Goal: Entertainment & Leisure: Browse casually

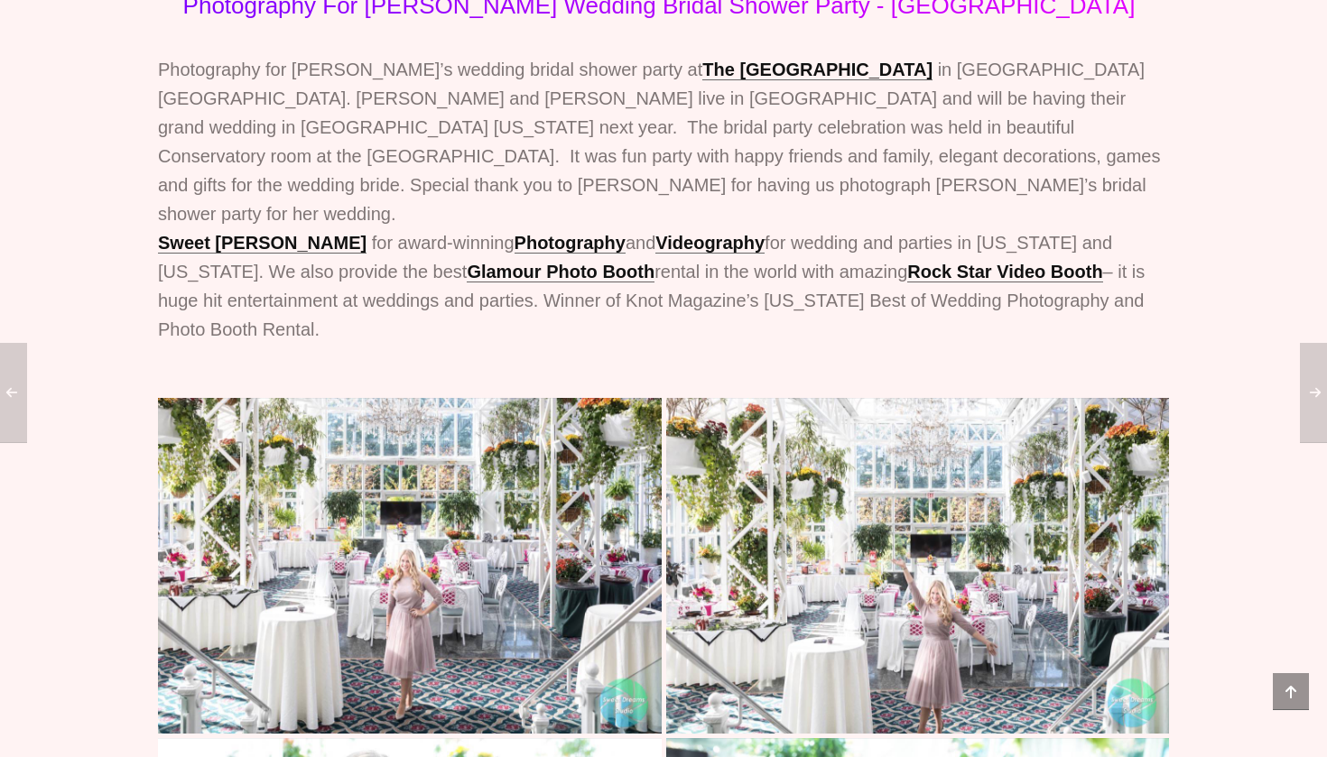
scroll to position [494, 0]
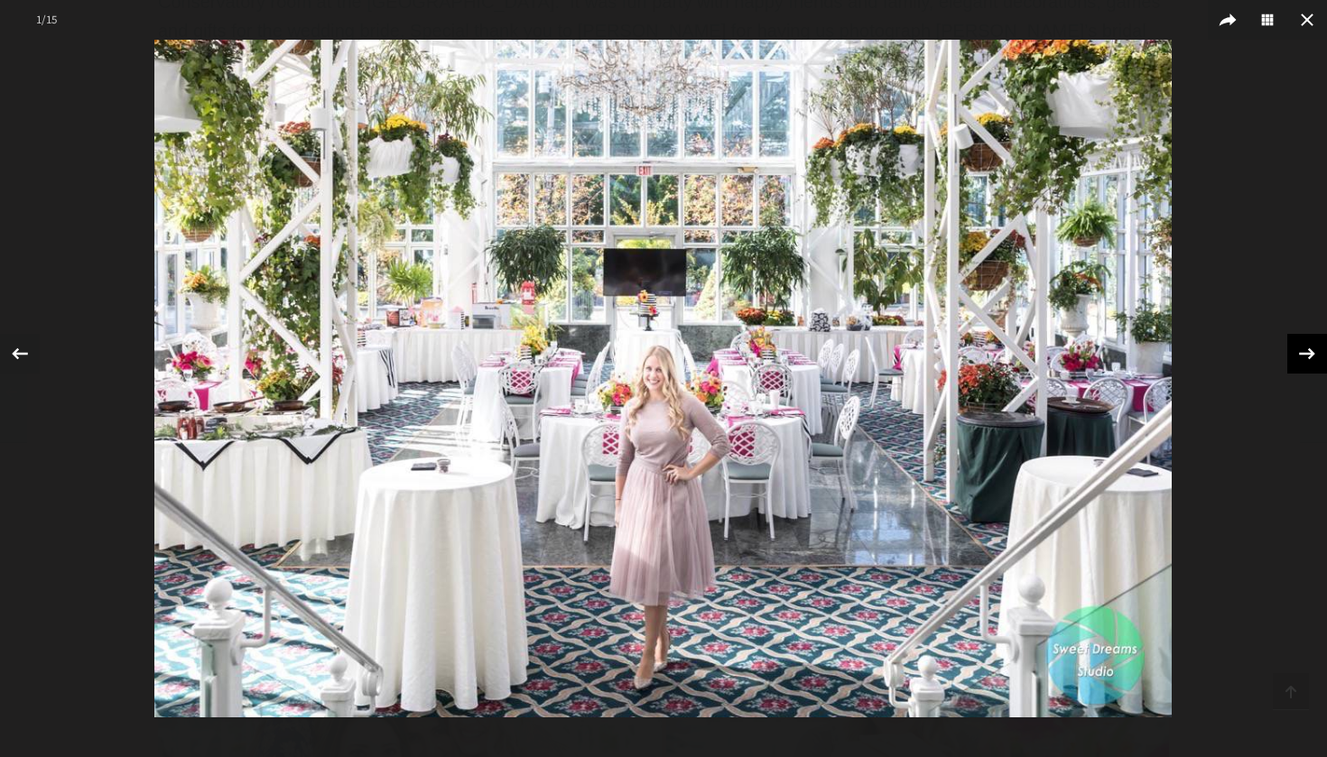
click at [1311, 358] on icon at bounding box center [1306, 353] width 27 height 27
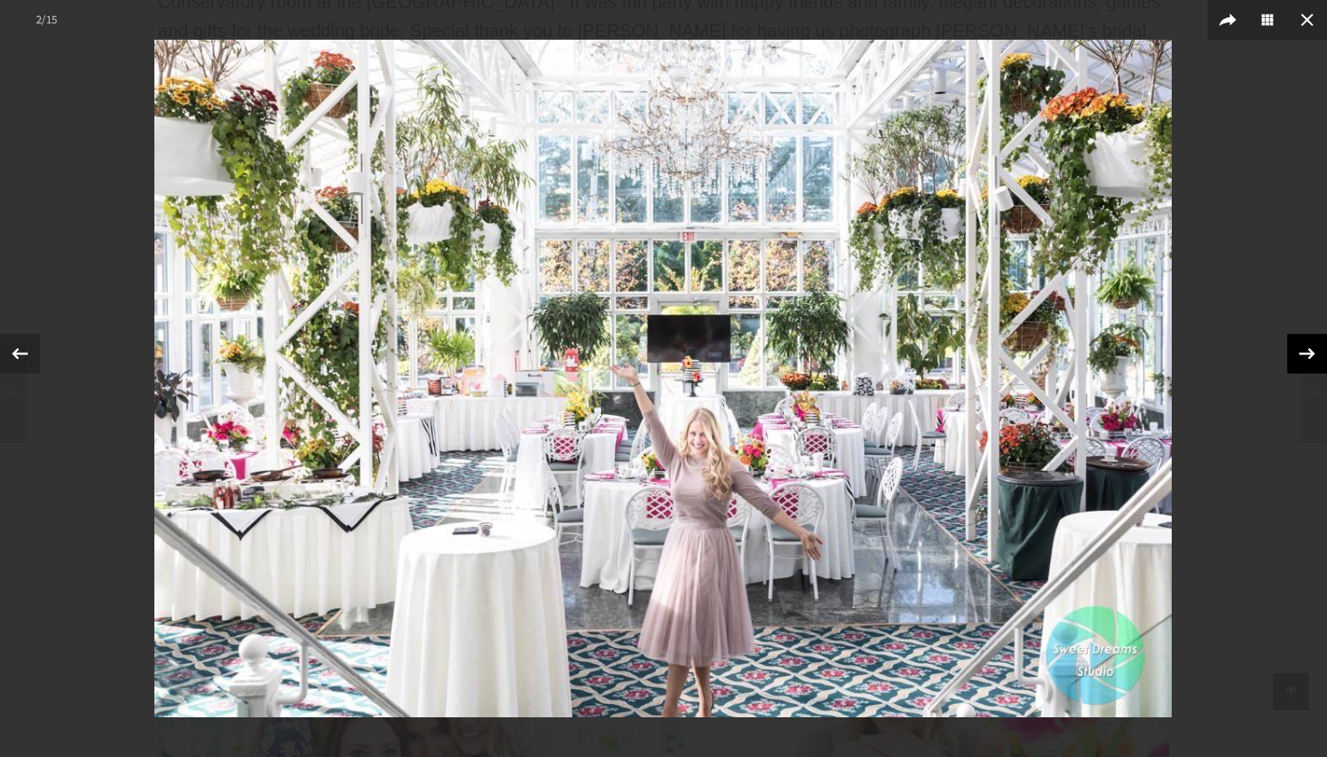
click at [1311, 358] on icon at bounding box center [1306, 353] width 27 height 27
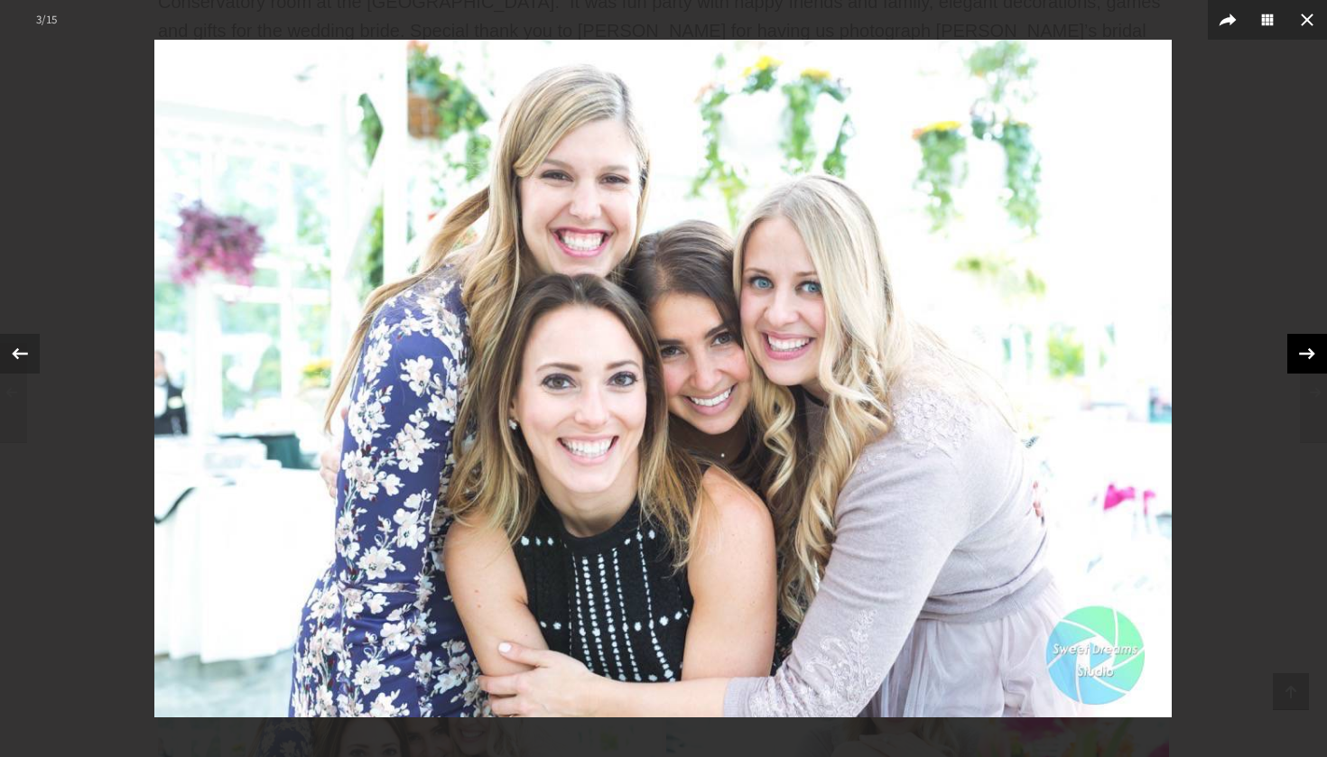
click at [1310, 358] on icon at bounding box center [1307, 353] width 16 height 12
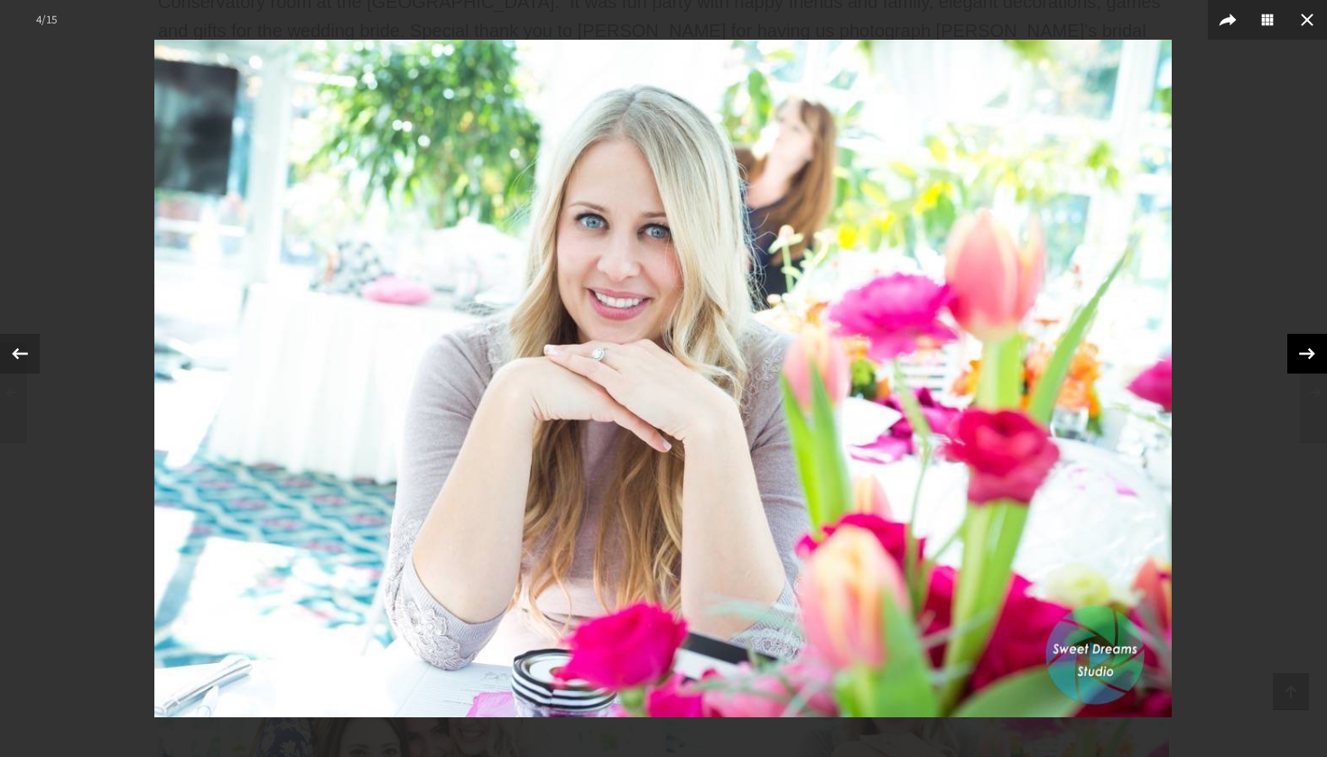
click at [1310, 358] on icon at bounding box center [1307, 353] width 16 height 12
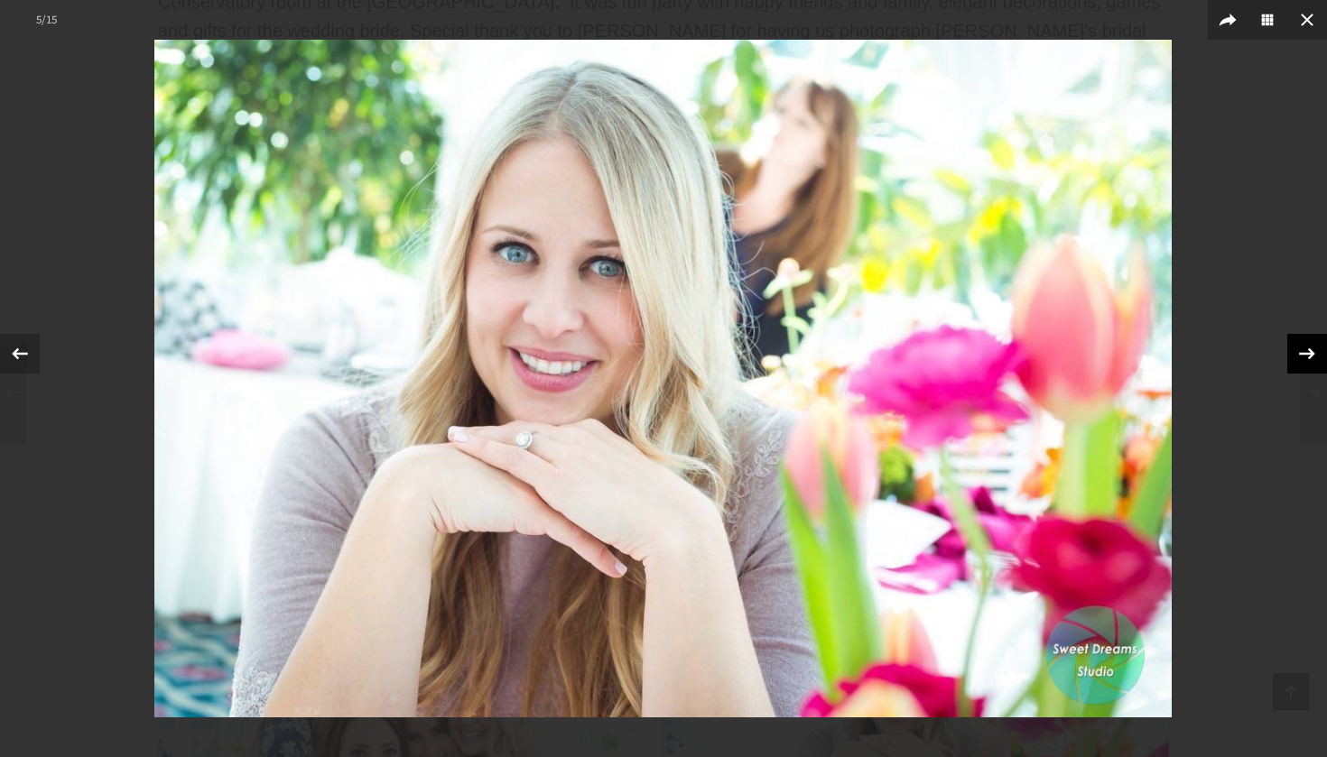
click at [1310, 358] on icon at bounding box center [1307, 353] width 16 height 12
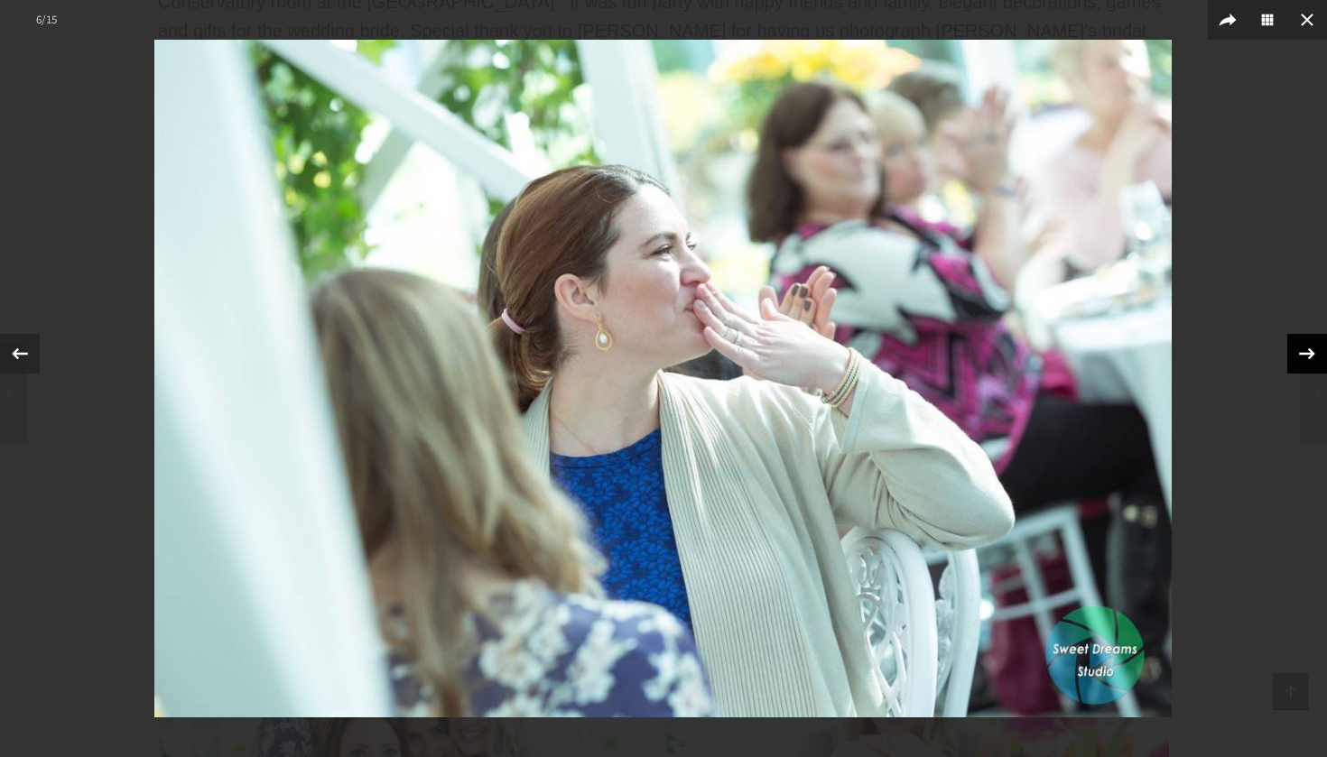
click at [1310, 358] on icon at bounding box center [1307, 353] width 16 height 12
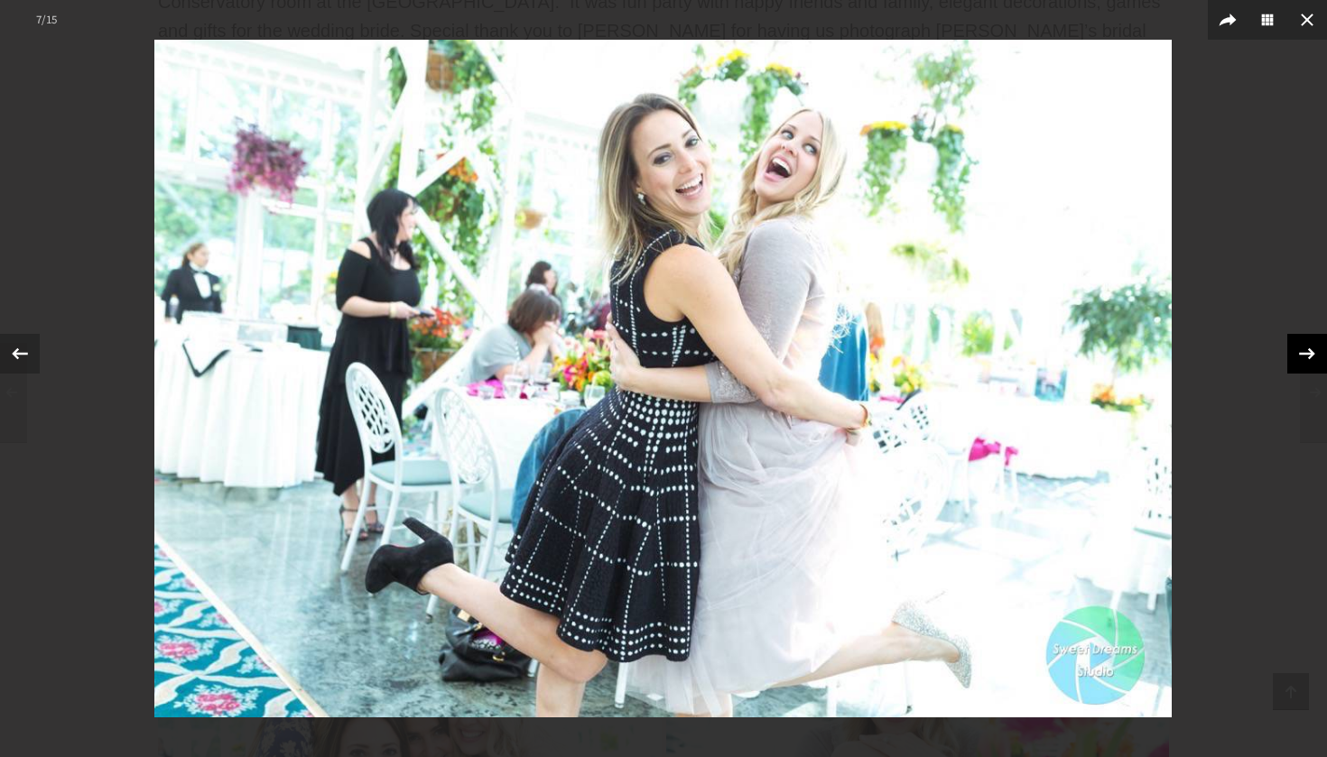
click at [1310, 358] on icon at bounding box center [1307, 353] width 16 height 12
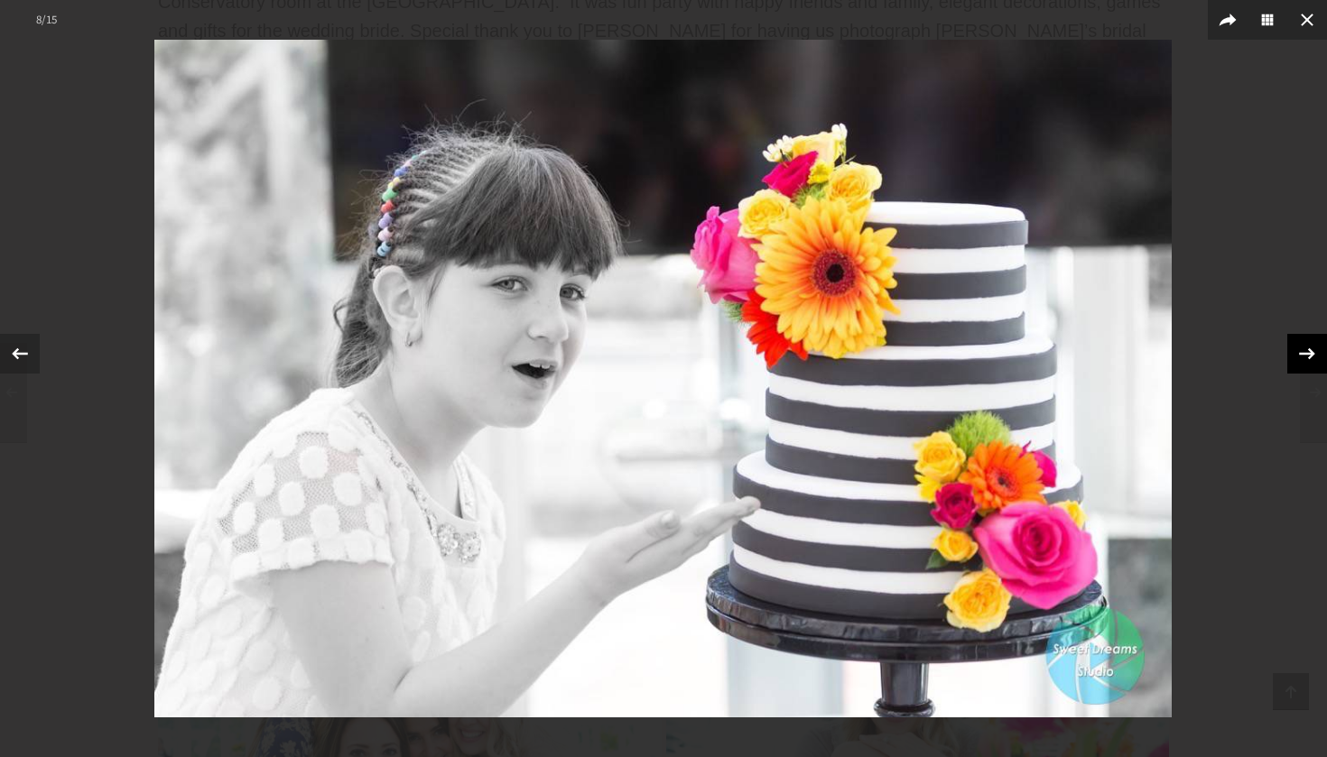
click at [1310, 358] on icon at bounding box center [1307, 353] width 16 height 12
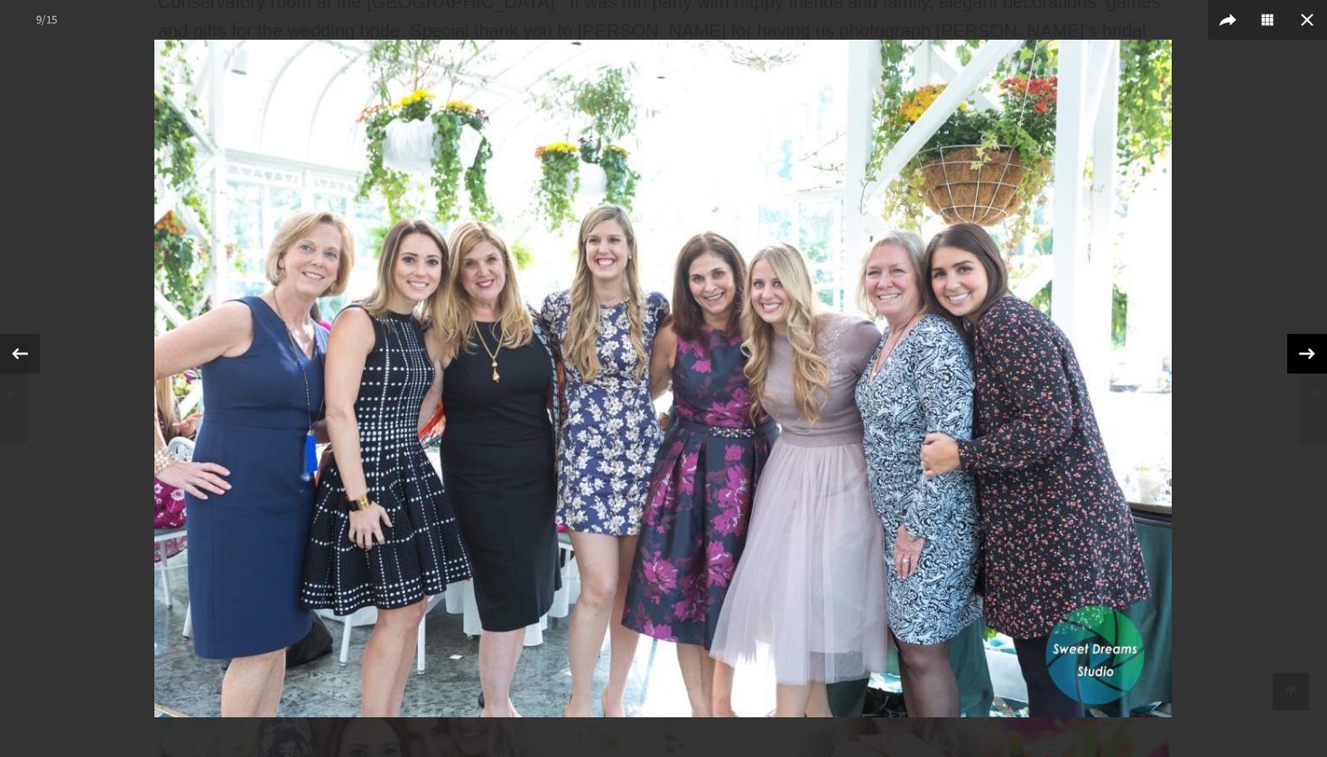
click at [1310, 358] on icon at bounding box center [1307, 353] width 16 height 12
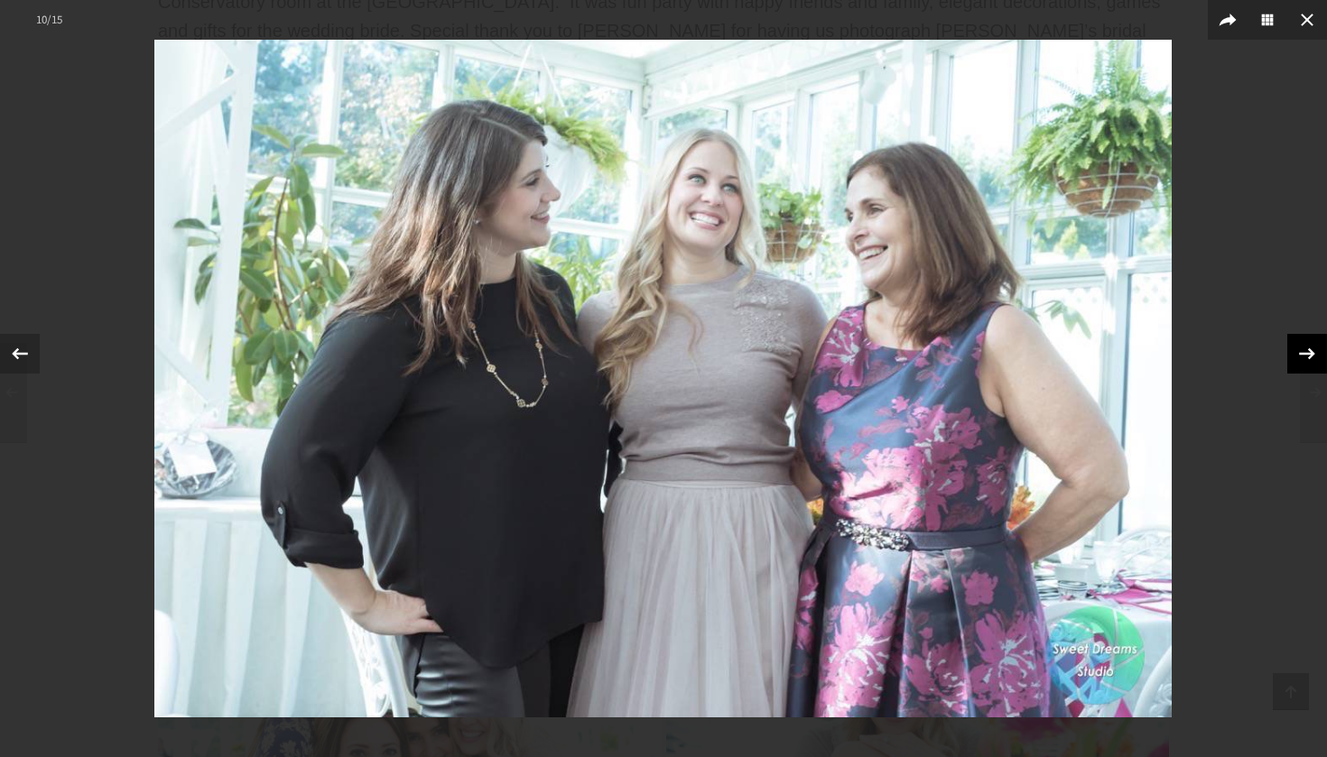
click at [1310, 358] on icon at bounding box center [1307, 353] width 16 height 12
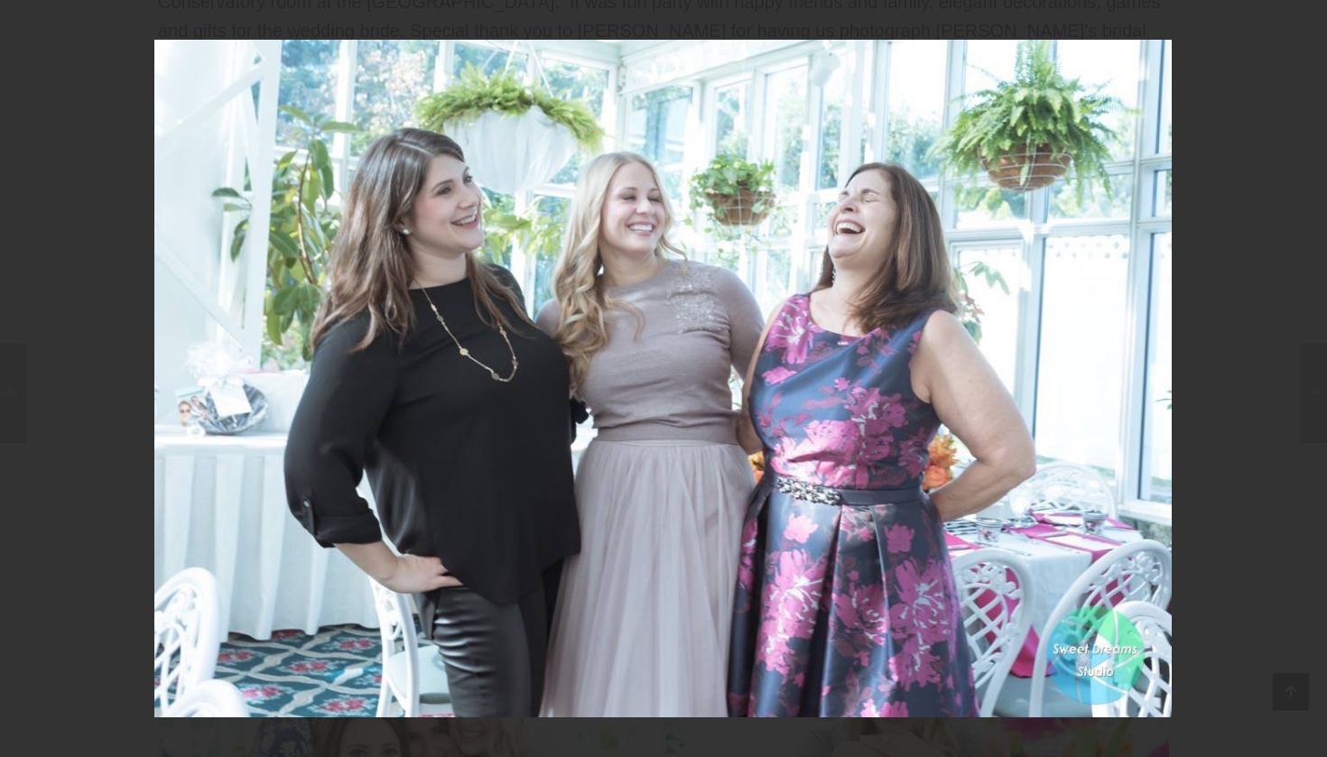
click at [1310, 358] on div "11 / 15" at bounding box center [663, 378] width 1327 height 757
click at [1310, 358] on icon at bounding box center [1307, 353] width 16 height 12
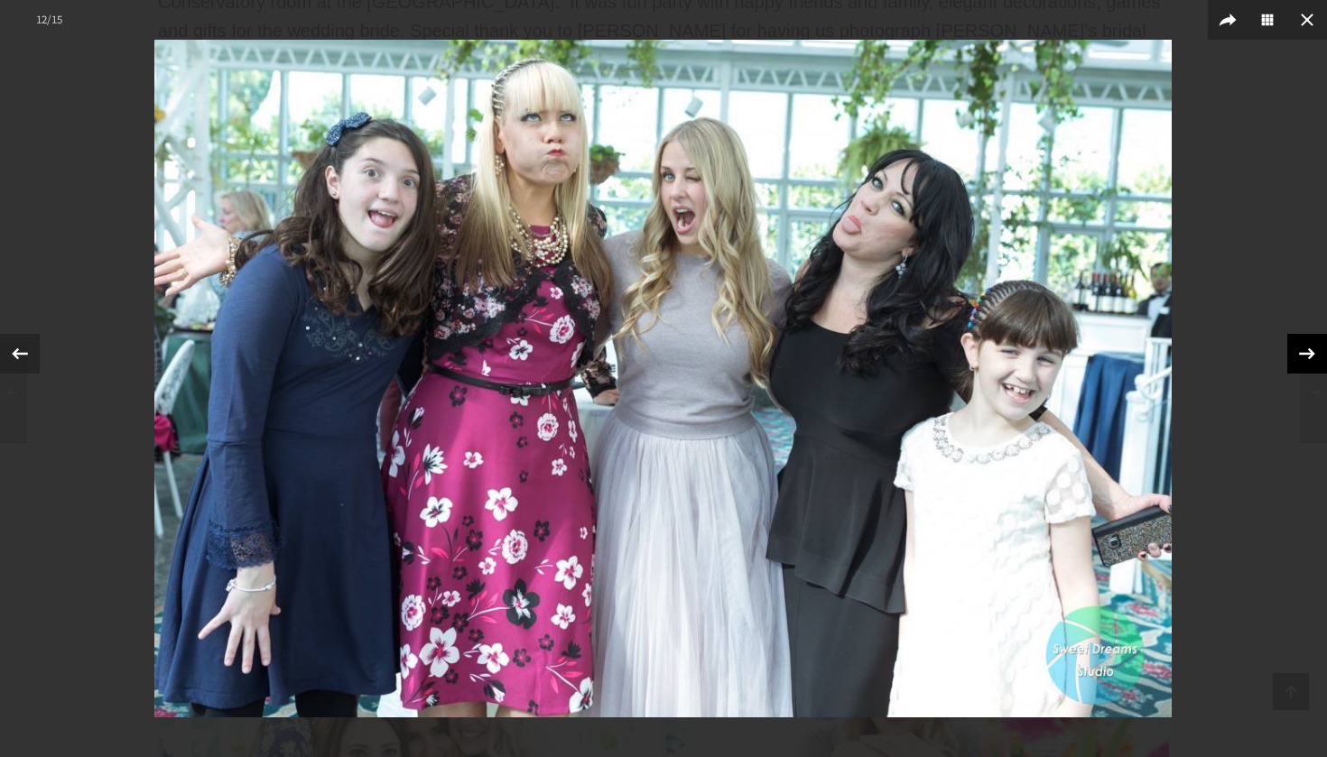
click at [1310, 358] on icon at bounding box center [1307, 353] width 16 height 12
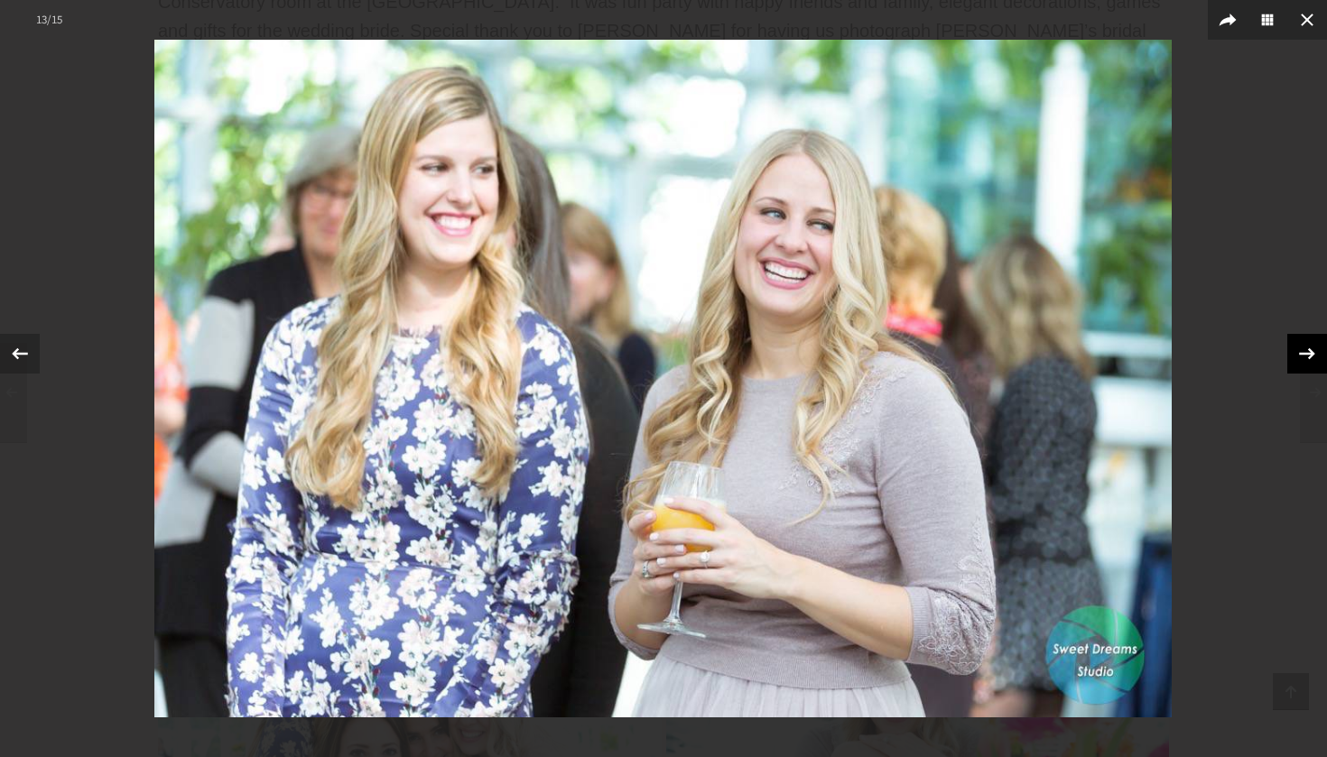
click at [1310, 358] on icon at bounding box center [1307, 353] width 16 height 12
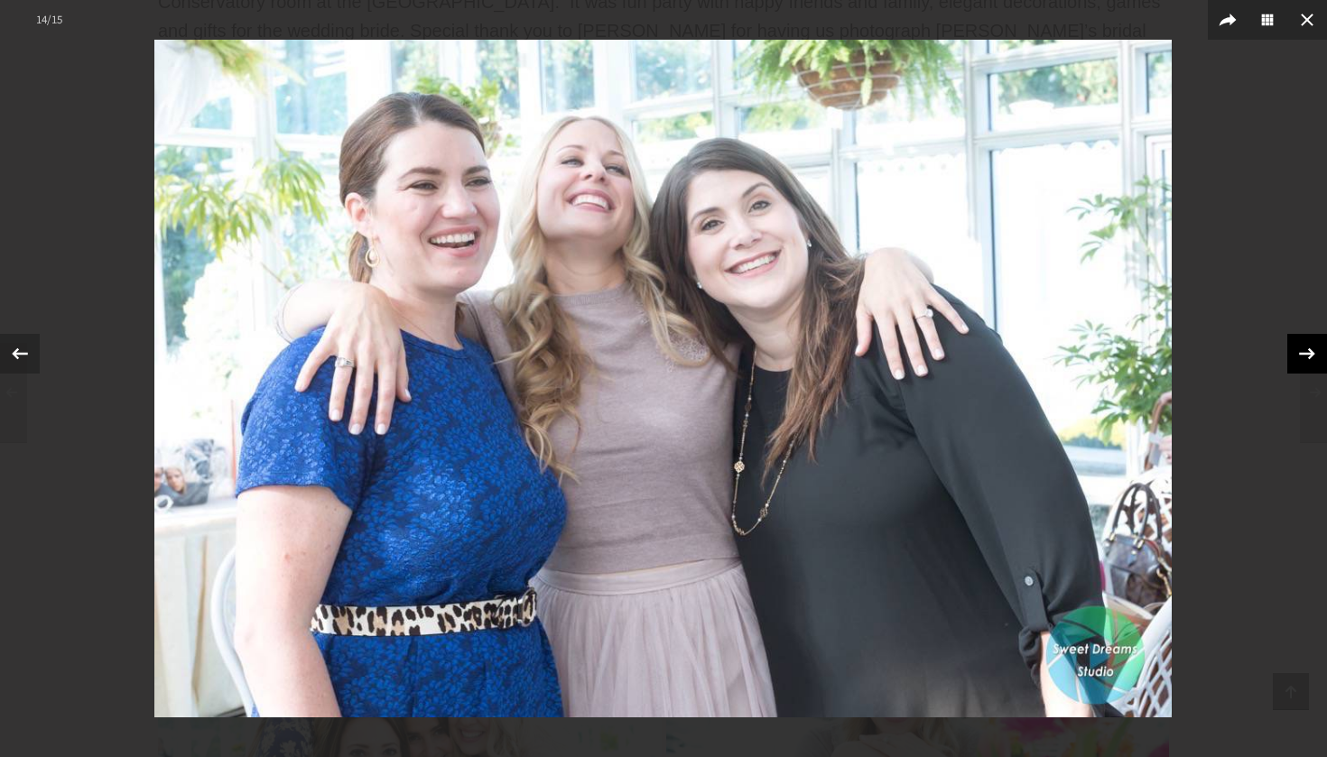
click at [1310, 358] on icon at bounding box center [1307, 353] width 16 height 12
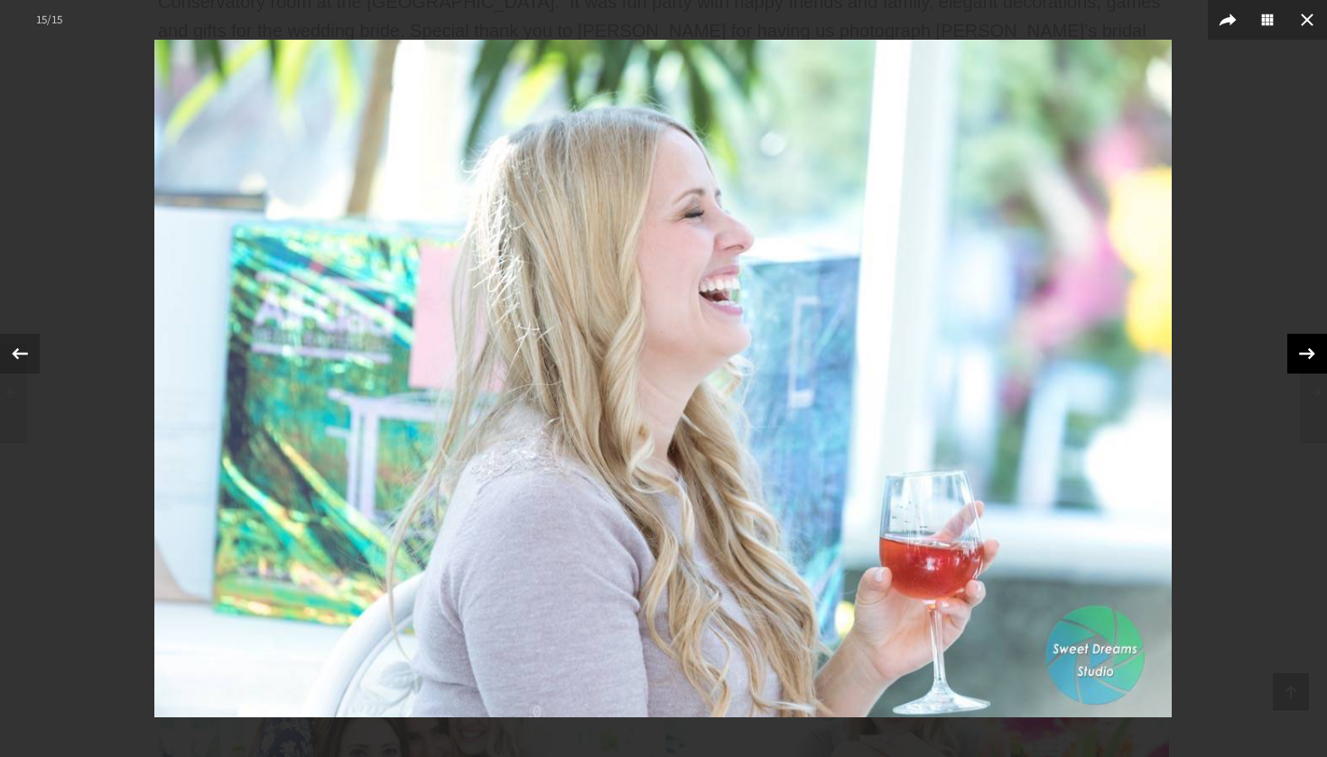
click at [1310, 358] on icon at bounding box center [1307, 353] width 16 height 12
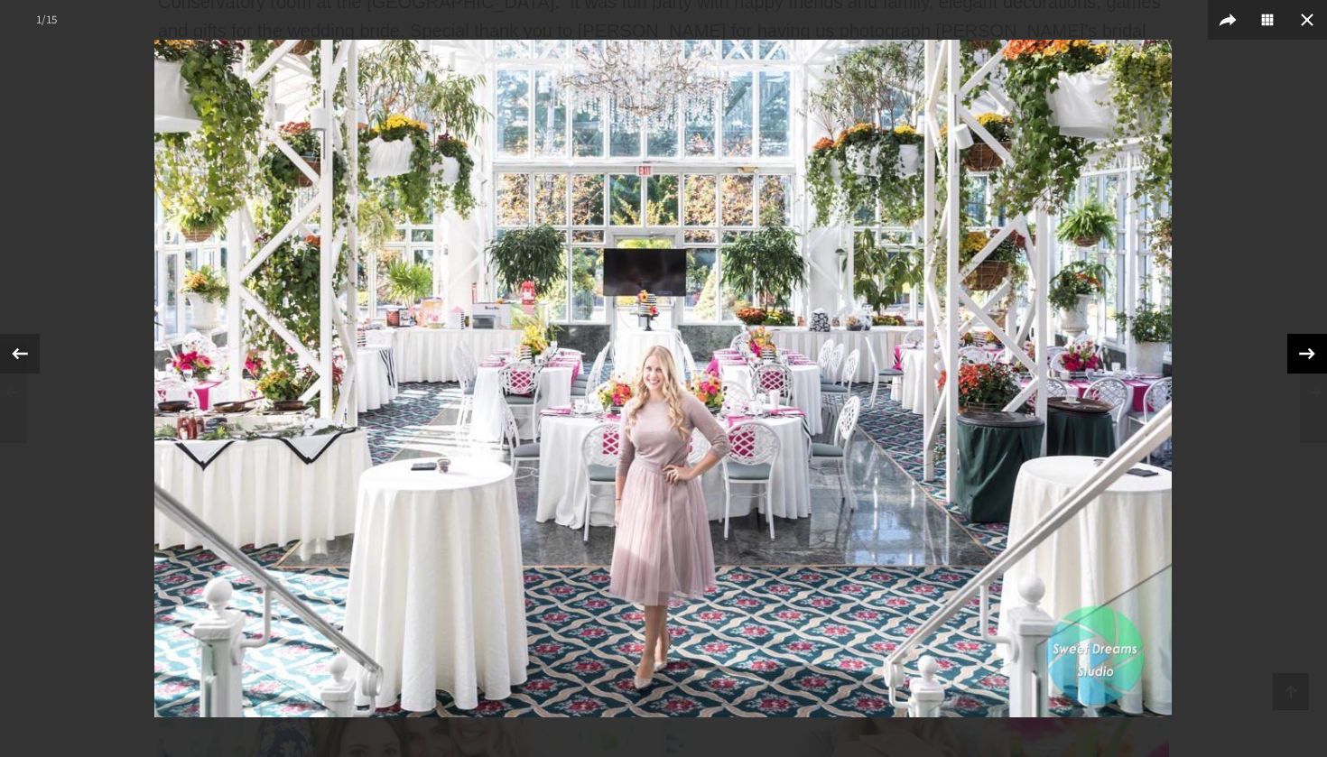
click at [1310, 359] on icon at bounding box center [1306, 353] width 27 height 27
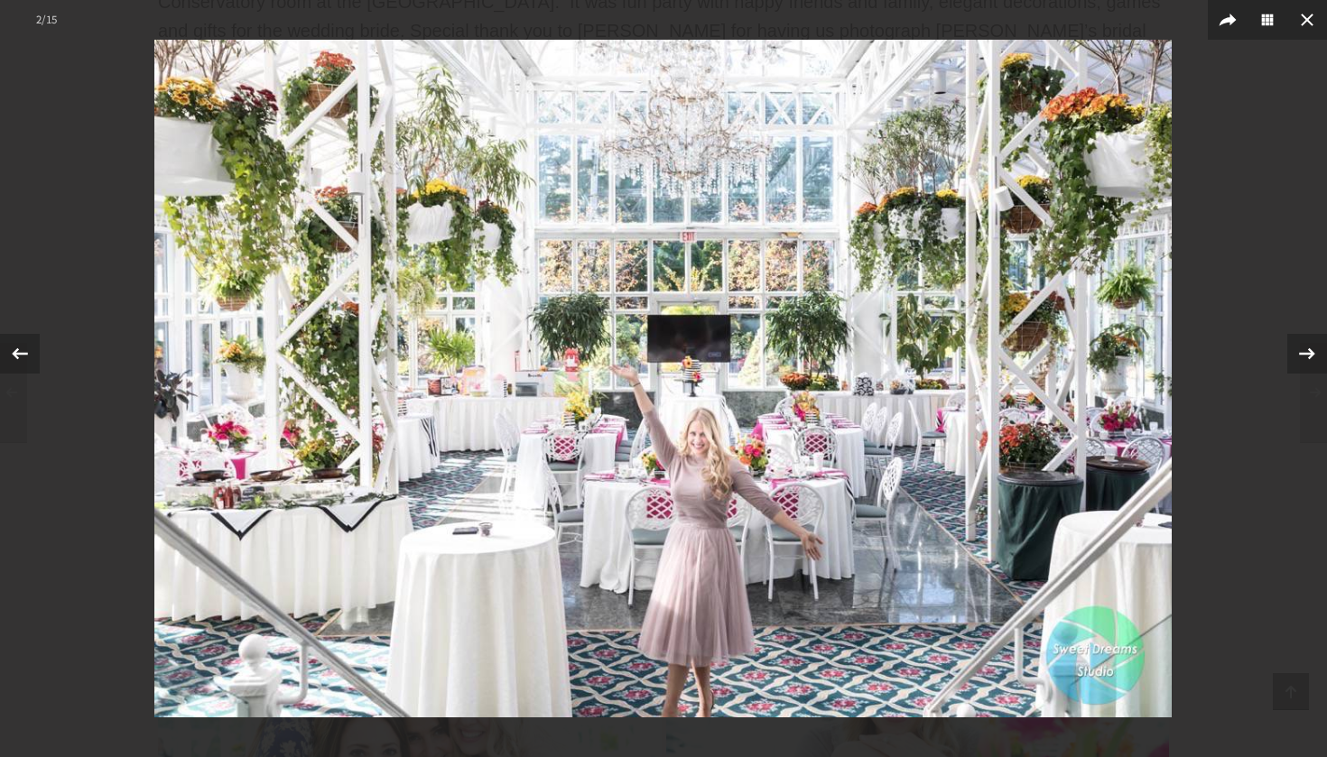
click at [1267, 245] on div at bounding box center [663, 378] width 1327 height 757
click at [1320, 18] on button at bounding box center [1307, 20] width 40 height 40
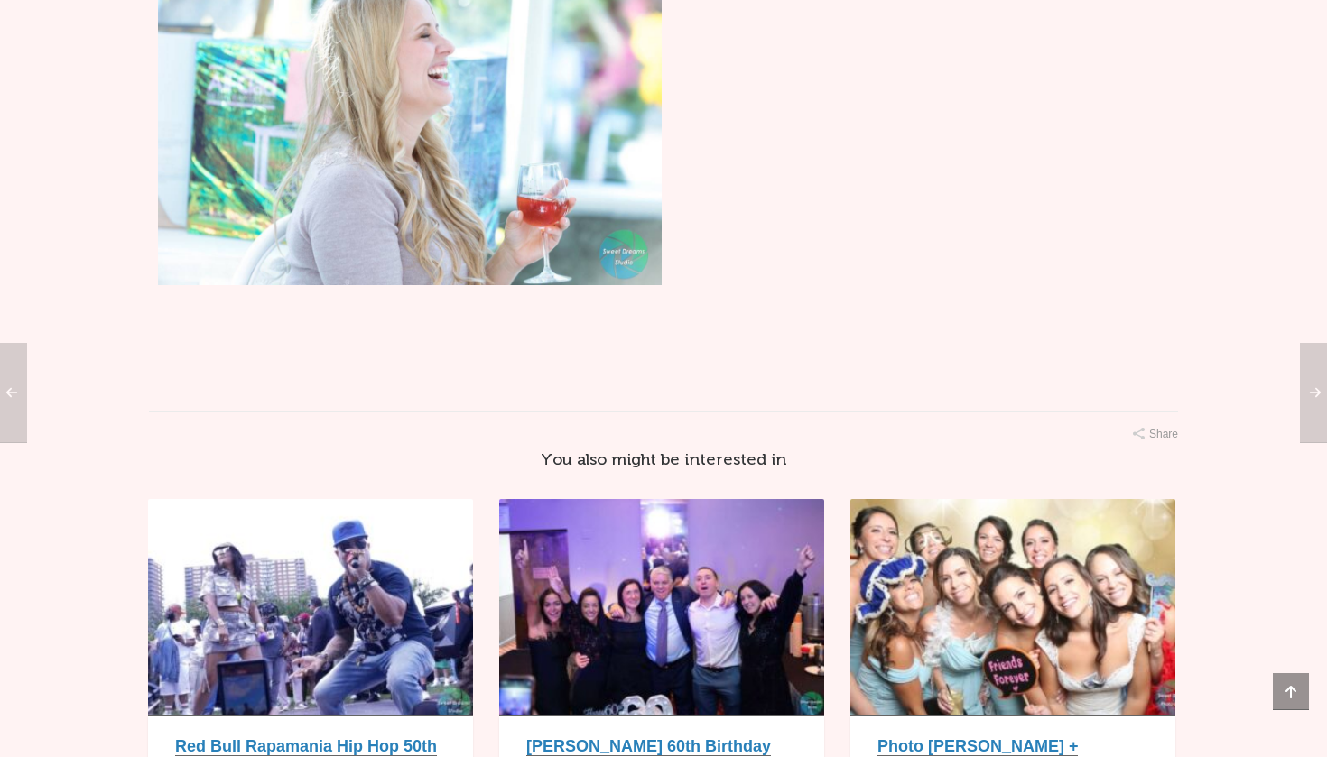
scroll to position [3177, 0]
